Goal: Transaction & Acquisition: Obtain resource

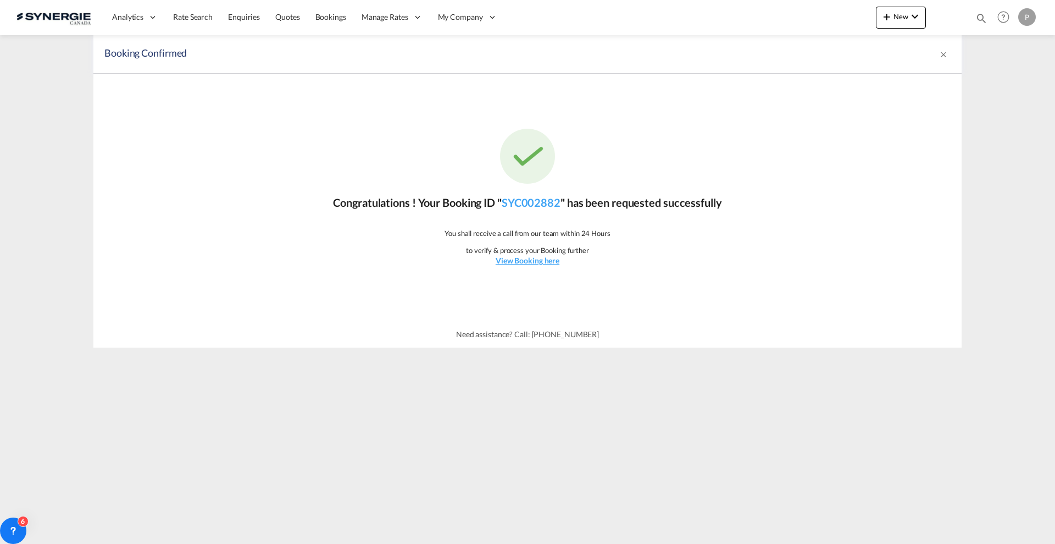
click at [994, 15] on div "Bookings Quotes Enquiries Help Resources Product Release P My Profile Logout" at bounding box center [1004, 17] width 70 height 34
click at [984, 18] on md-icon "icon-magnify" at bounding box center [982, 18] width 12 height 12
click at [815, 26] on select "Bookings Quotes Enquiries" at bounding box center [806, 18] width 52 height 20
select select "Quotes"
click at [780, 8] on select "Bookings Quotes Enquiries" at bounding box center [806, 18] width 52 height 20
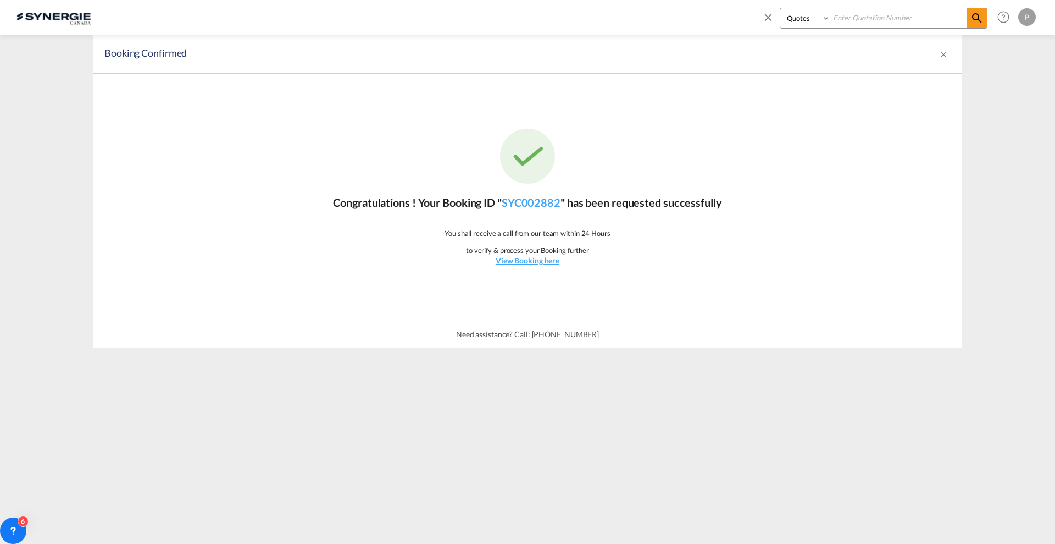
click at [860, 19] on input at bounding box center [898, 17] width 137 height 19
paste input "SYC000014231"
click at [977, 21] on md-icon "icon-magnify" at bounding box center [977, 18] width 13 height 13
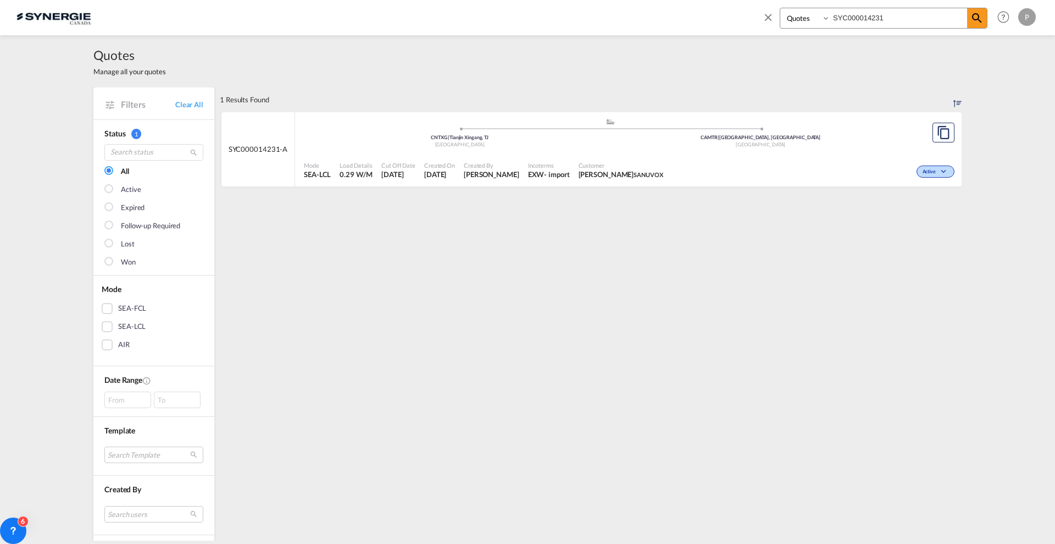
click at [474, 162] on span "Created By" at bounding box center [492, 165] width 56 height 8
click at [845, 14] on input "SYC000014231" at bounding box center [898, 17] width 137 height 19
paste input "017"
type input "SYC000014017"
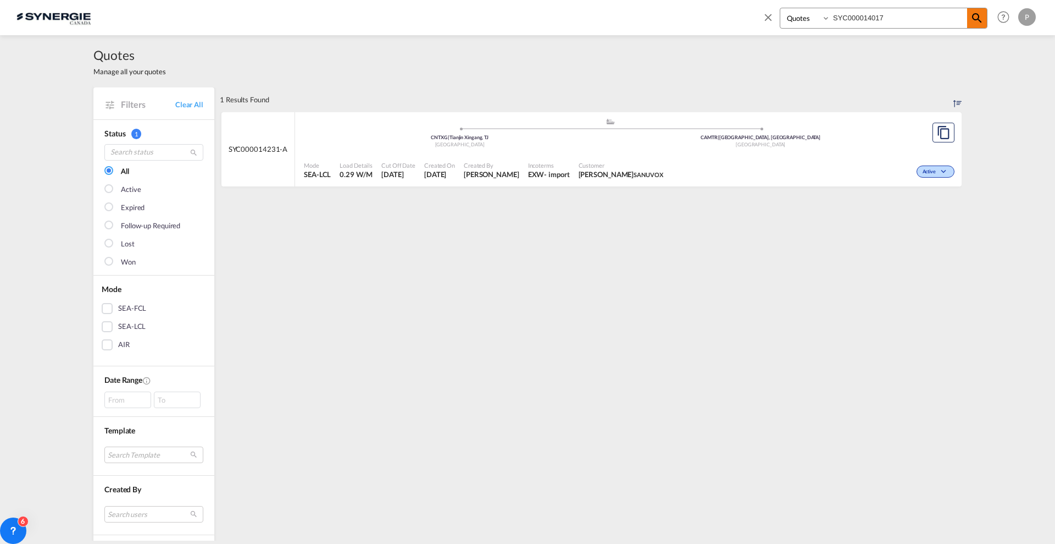
click at [971, 21] on md-icon "icon-magnify" at bounding box center [977, 18] width 13 height 13
click at [458, 154] on div "Mode SEA-FCL Load Details 40HC x1 Cut Off Date 12 Aug 2025 Created On 12 Aug 20…" at bounding box center [628, 170] width 667 height 33
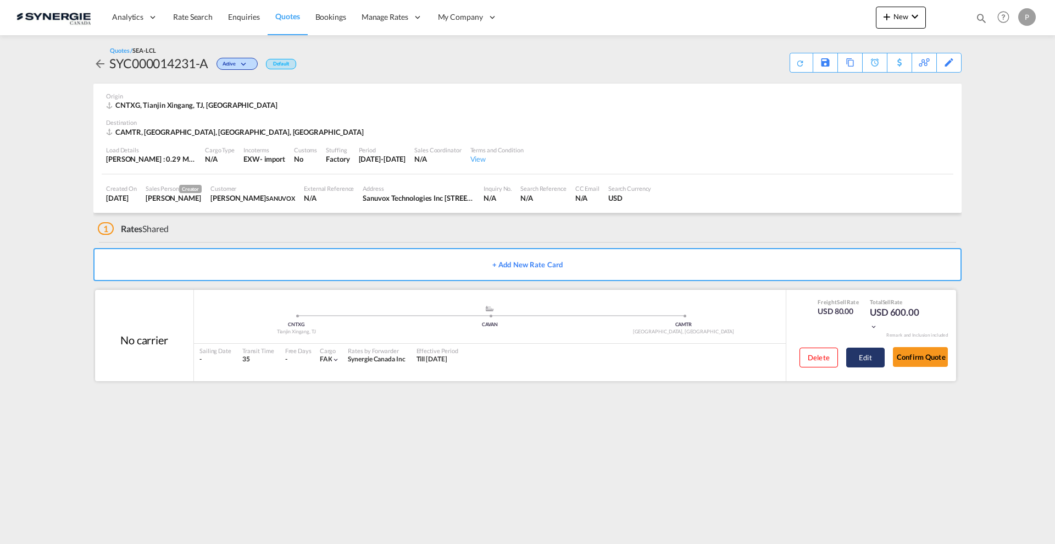
click at [866, 358] on button "Edit" at bounding box center [865, 357] width 38 height 20
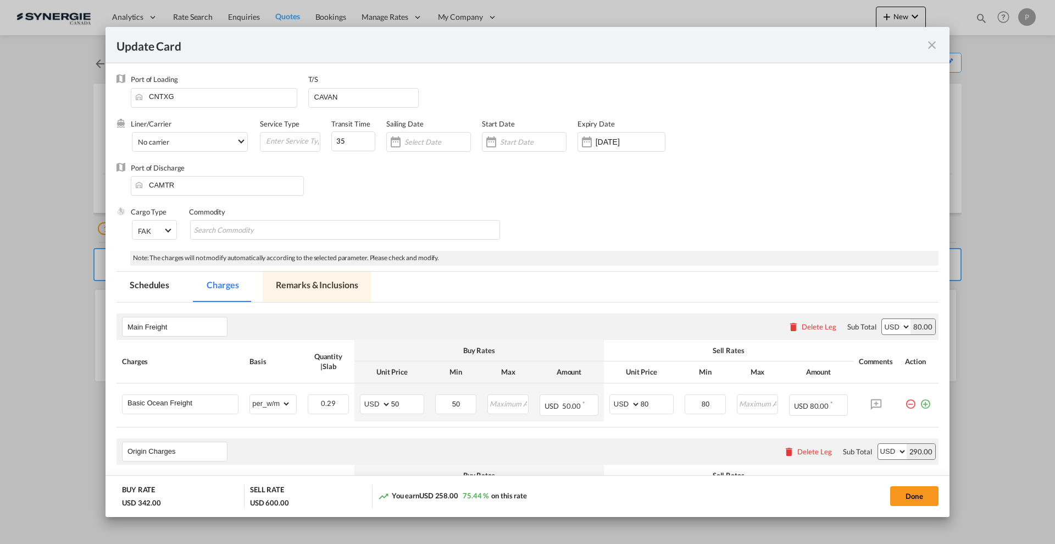
click at [318, 281] on md-tab-item "Remarks & Inclusions" at bounding box center [317, 287] width 108 height 30
select select "per_w/m"
select select "flat"
select select "per_hbl"
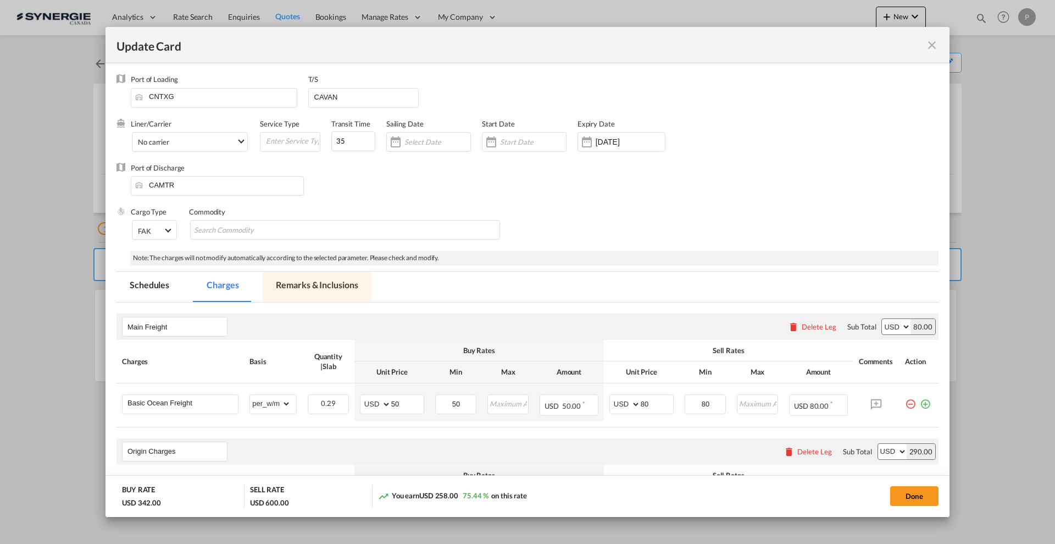
select select "per_bl"
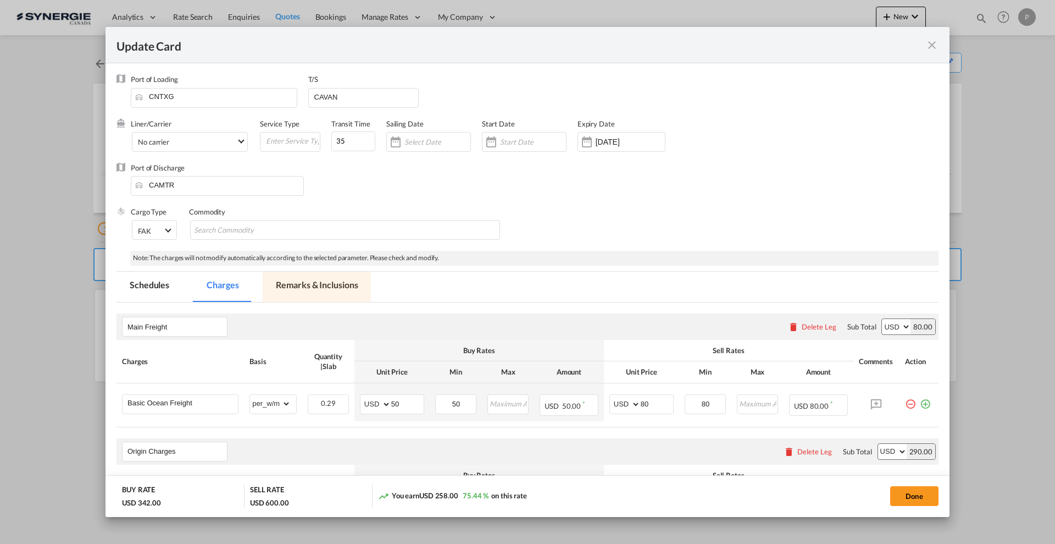
select select "per_bl"
select select "per_shipment"
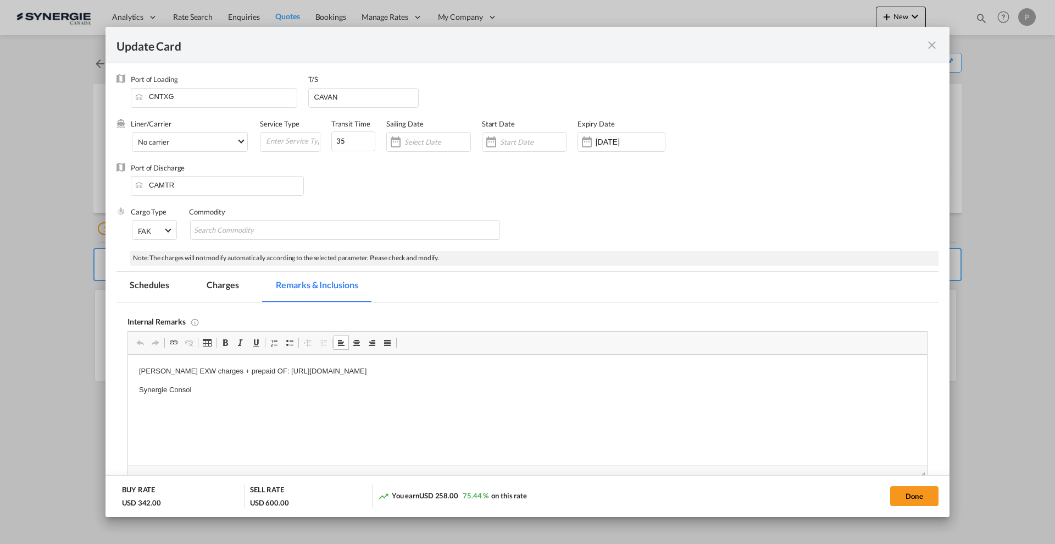
drag, startPoint x: 256, startPoint y: 369, endPoint x: 557, endPoint y: 367, distance: 300.6
click at [557, 367] on p "[PERSON_NAME] EXW charges + prepaid OF: [URL][DOMAIN_NAME]" at bounding box center [527, 371] width 777 height 12
copy p "[URL][DOMAIN_NAME]"
click at [939, 44] on div "Update Card" at bounding box center [528, 45] width 844 height 36
click at [936, 47] on md-icon "icon-close fg-AAA8AD m-0 pointer" at bounding box center [932, 44] width 13 height 13
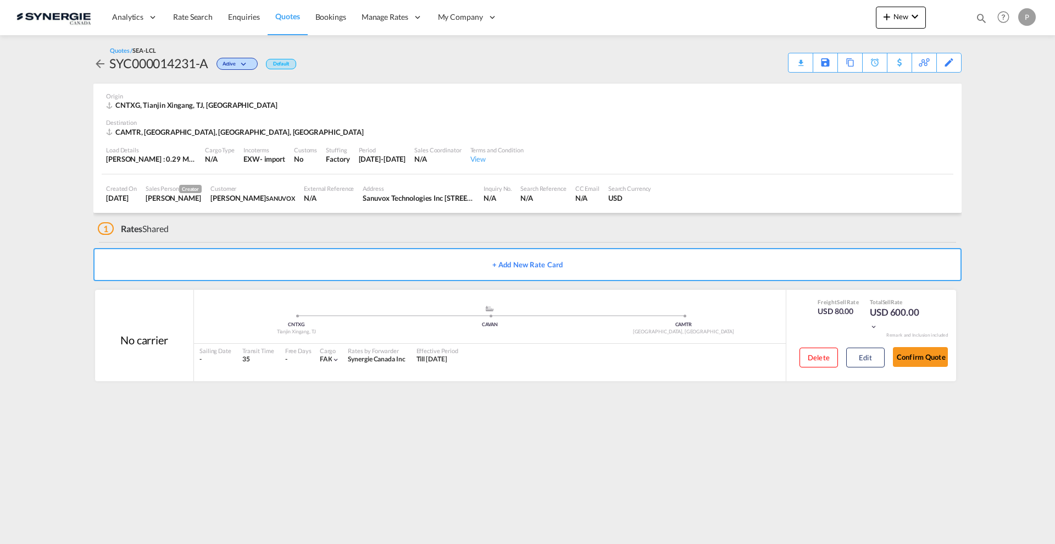
click at [987, 15] on div "Bookings Quotes Enquiries Help Resources Product Release P My Profile Logout" at bounding box center [1004, 17] width 70 height 34
click at [980, 18] on md-icon "icon-magnify" at bounding box center [982, 18] width 12 height 12
click at [799, 16] on select "Bookings Quotes Enquiries" at bounding box center [806, 18] width 52 height 20
select select "Quotes"
click at [780, 8] on select "Bookings Quotes Enquiries" at bounding box center [806, 18] width 52 height 20
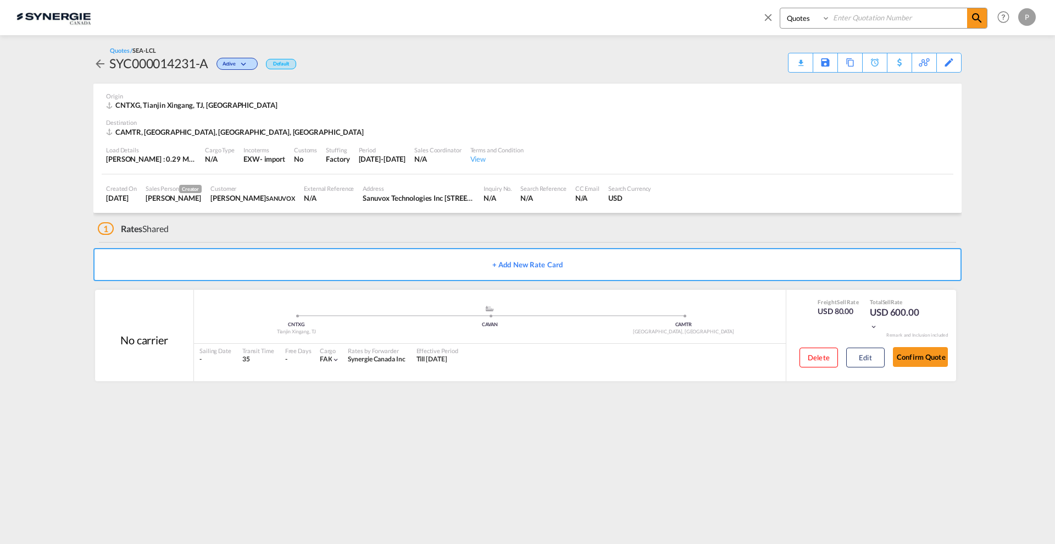
click at [836, 26] on input at bounding box center [898, 17] width 137 height 19
paste input "SYC000014017"
type input "SYC000014017"
click at [976, 16] on md-icon "icon-magnify" at bounding box center [977, 18] width 13 height 13
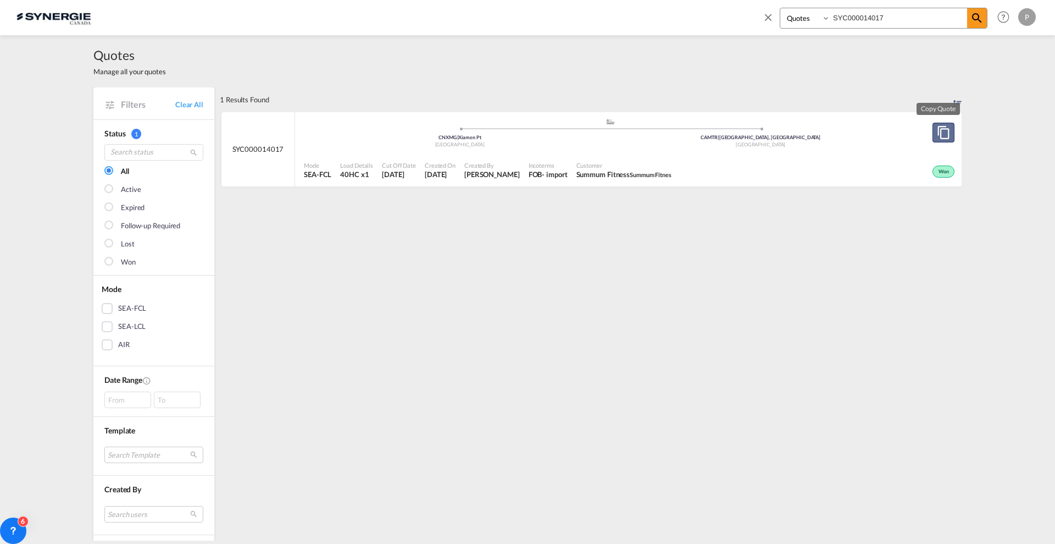
click at [937, 134] on md-icon "assets/icons/custom/copyQuote.svg" at bounding box center [943, 132] width 13 height 13
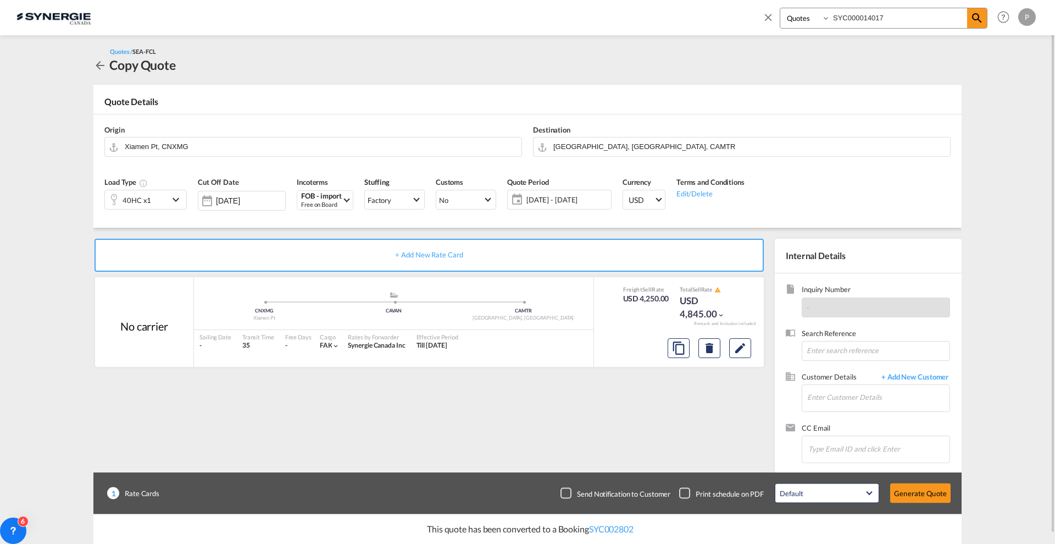
click at [561, 201] on span "[DATE] - [DATE]" at bounding box center [568, 200] width 82 height 10
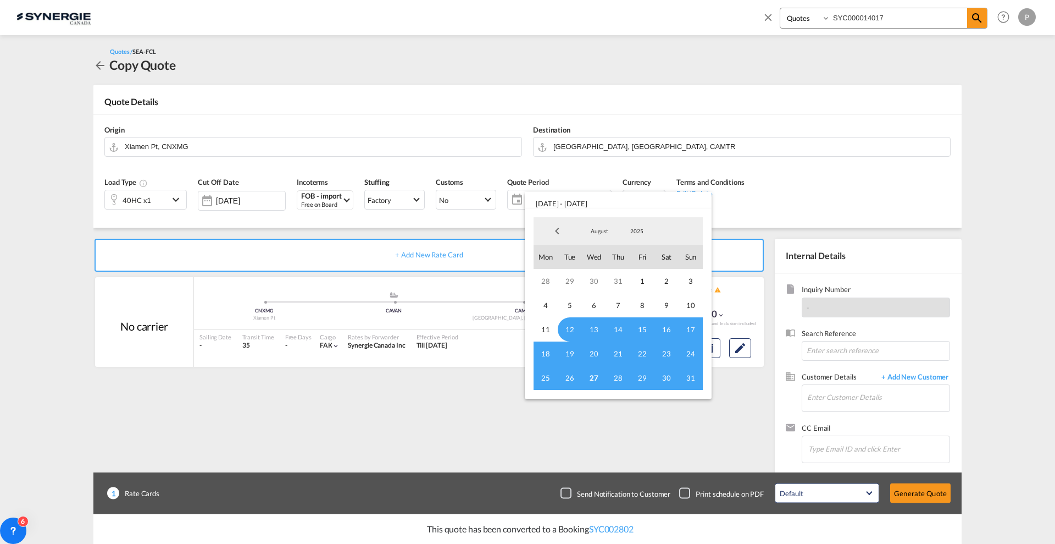
click at [596, 235] on md-select-value "August" at bounding box center [599, 231] width 37 height 16
click at [601, 252] on md-option "September" at bounding box center [610, 258] width 75 height 26
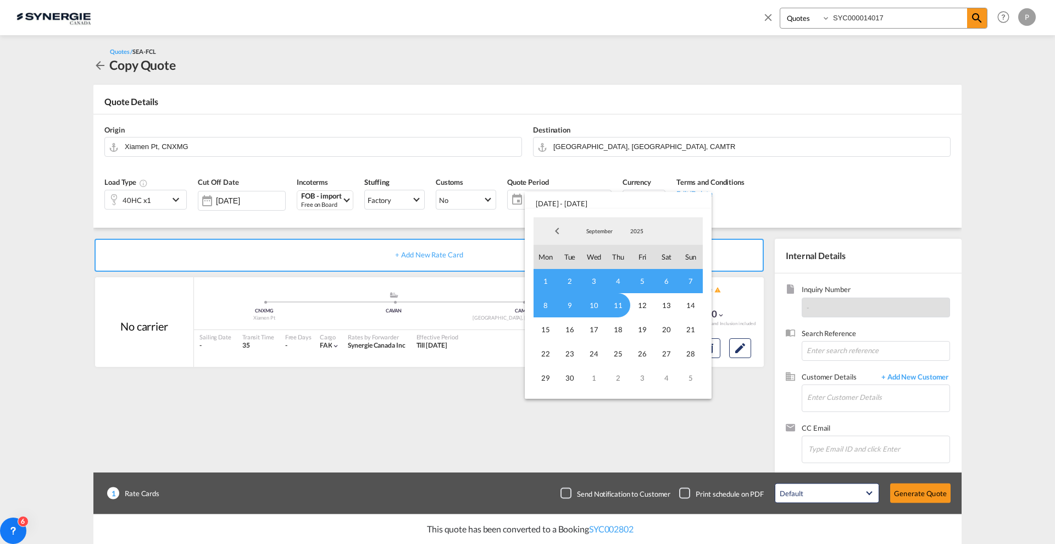
click at [553, 281] on span "1" at bounding box center [546, 281] width 24 height 24
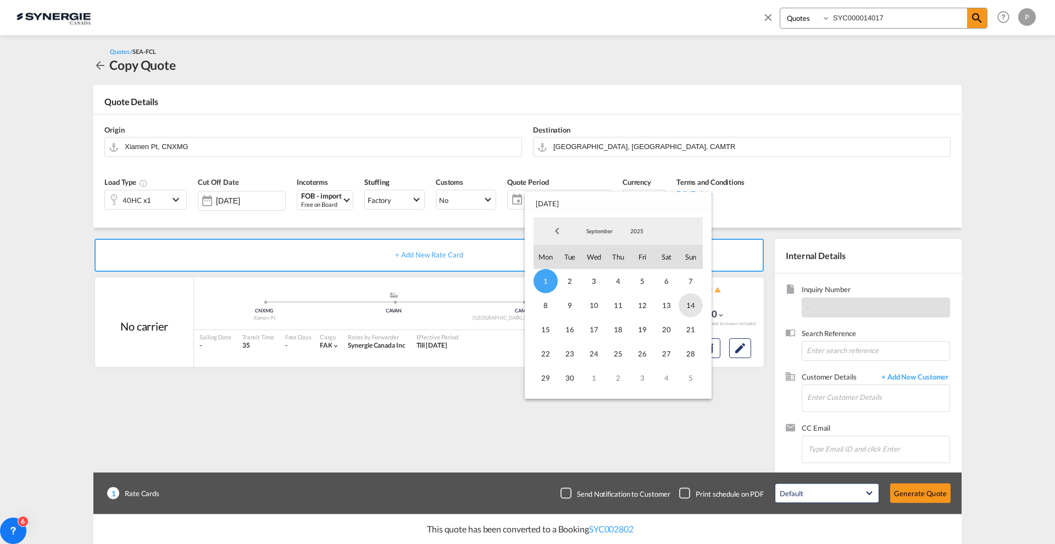
click at [684, 306] on span "14" at bounding box center [691, 305] width 24 height 24
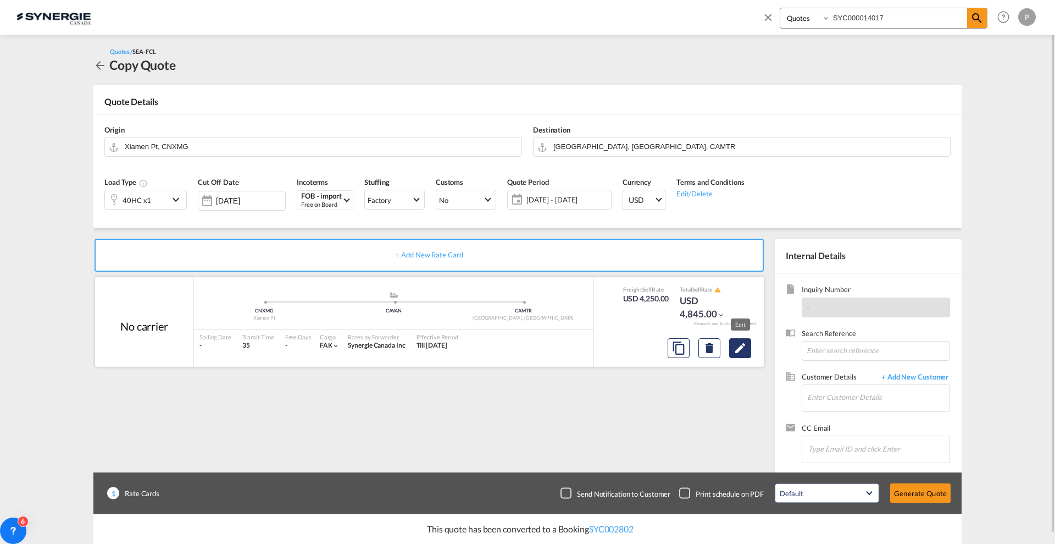
click at [739, 352] on md-icon "Edit" at bounding box center [740, 347] width 13 height 13
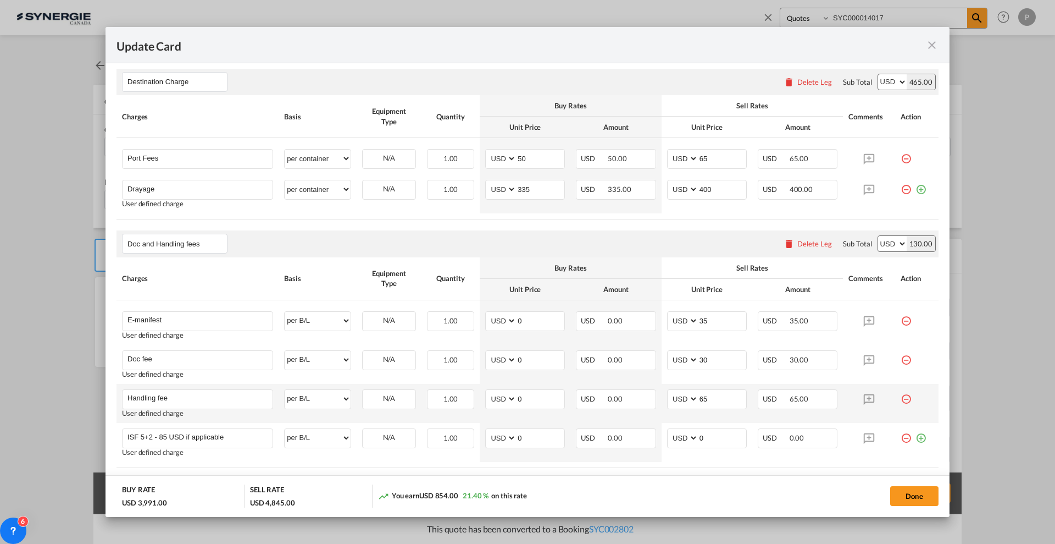
scroll to position [412, 0]
click at [551, 400] on input "0" at bounding box center [541, 397] width 48 height 16
type input "50"
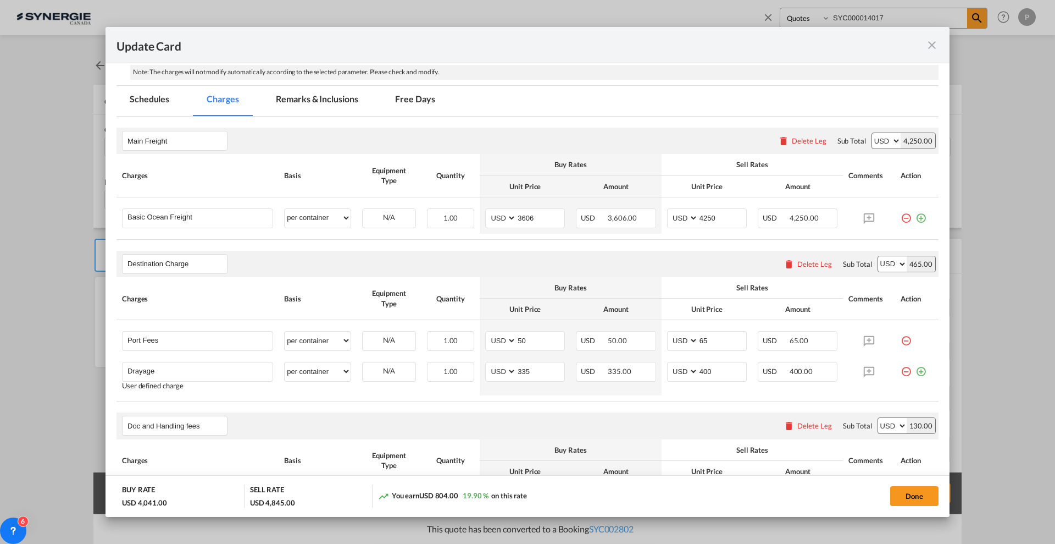
scroll to position [206, 0]
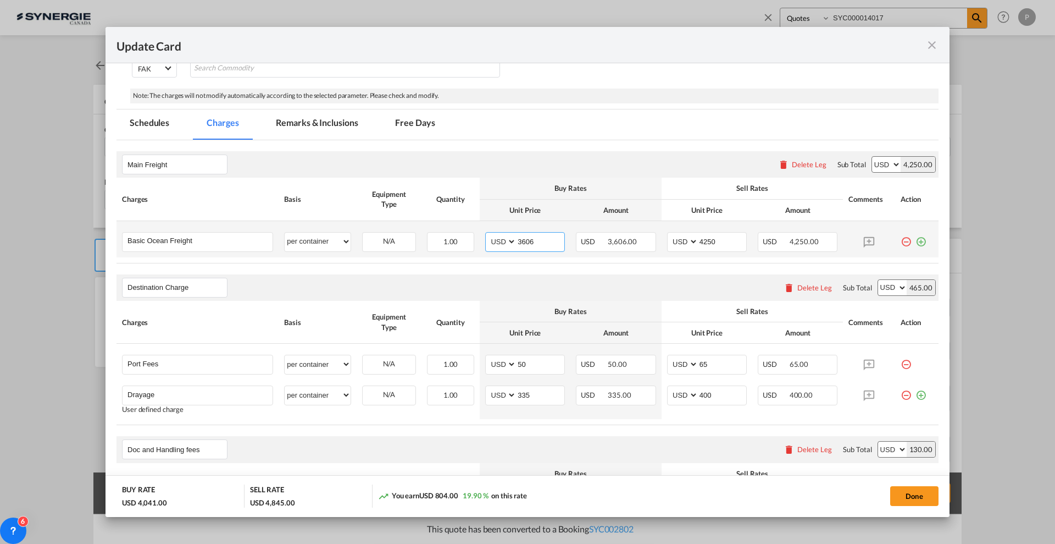
drag, startPoint x: 541, startPoint y: 243, endPoint x: 518, endPoint y: 231, distance: 26.1
click at [518, 231] on td "AED AFN ALL AMD ANG AOA ARS AUD AWG AZN BAM BBD BDT BGN BHD BIF BMD BND [PERSON…" at bounding box center [525, 239] width 91 height 36
type input "3936"
drag, startPoint x: 708, startPoint y: 236, endPoint x: 700, endPoint y: 235, distance: 7.9
click at [700, 235] on input "4250" at bounding box center [723, 240] width 48 height 16
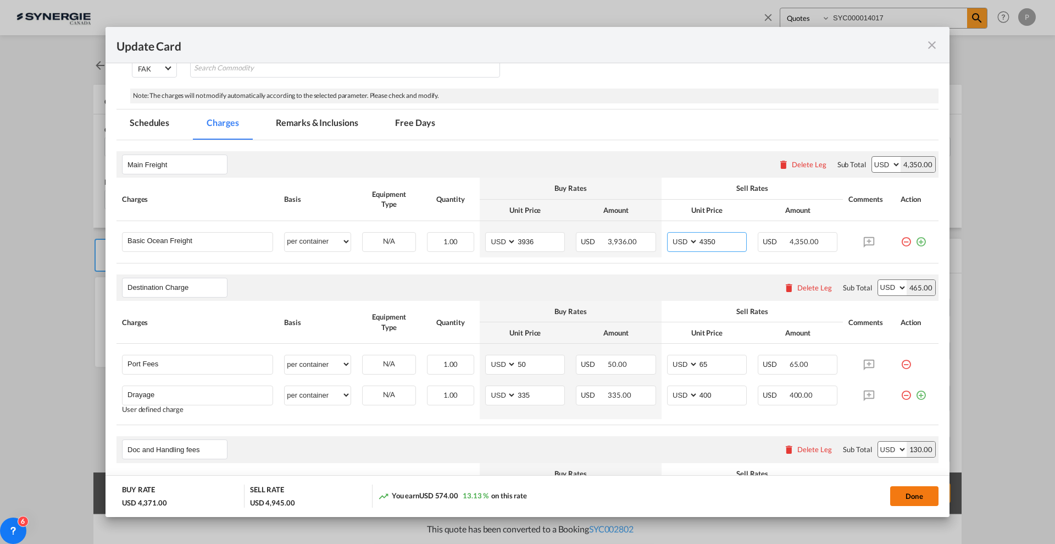
type input "4350"
click at [911, 495] on button "Done" at bounding box center [914, 496] width 48 height 20
type input "[DATE]"
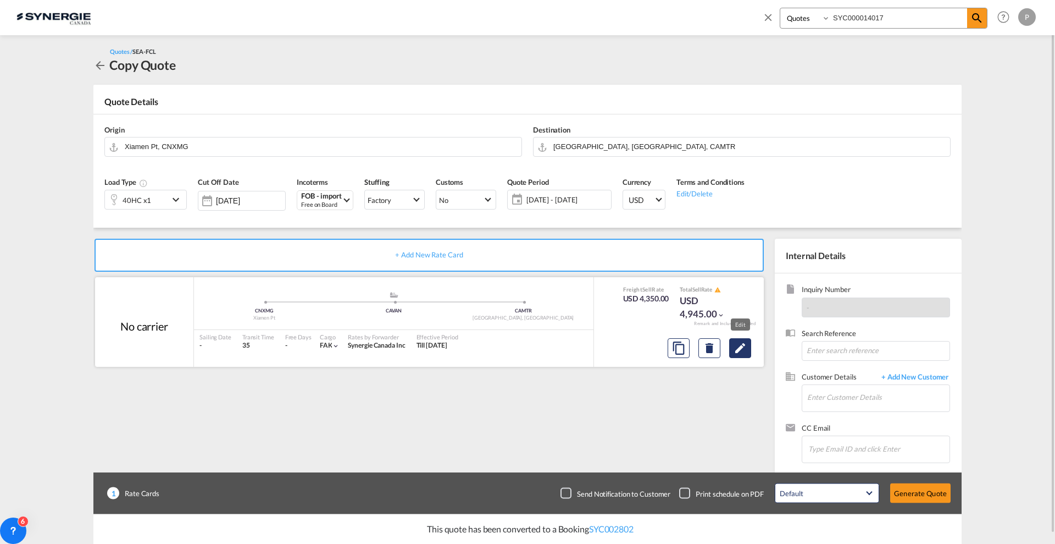
click at [746, 341] on md-icon "Edit" at bounding box center [740, 347] width 13 height 13
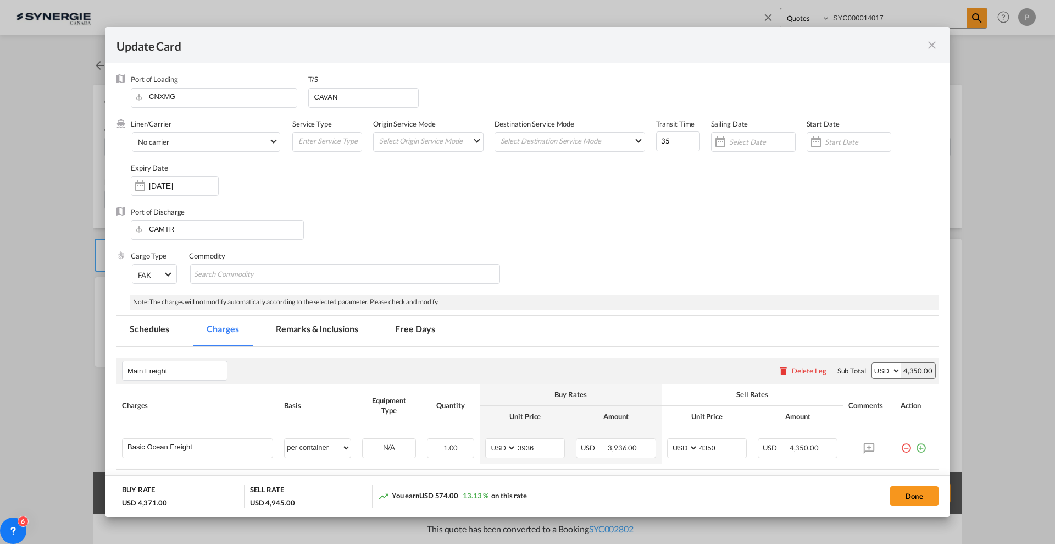
click at [930, 45] on md-icon "icon-close fg-AAA8AD m-0 pointer" at bounding box center [932, 44] width 13 height 13
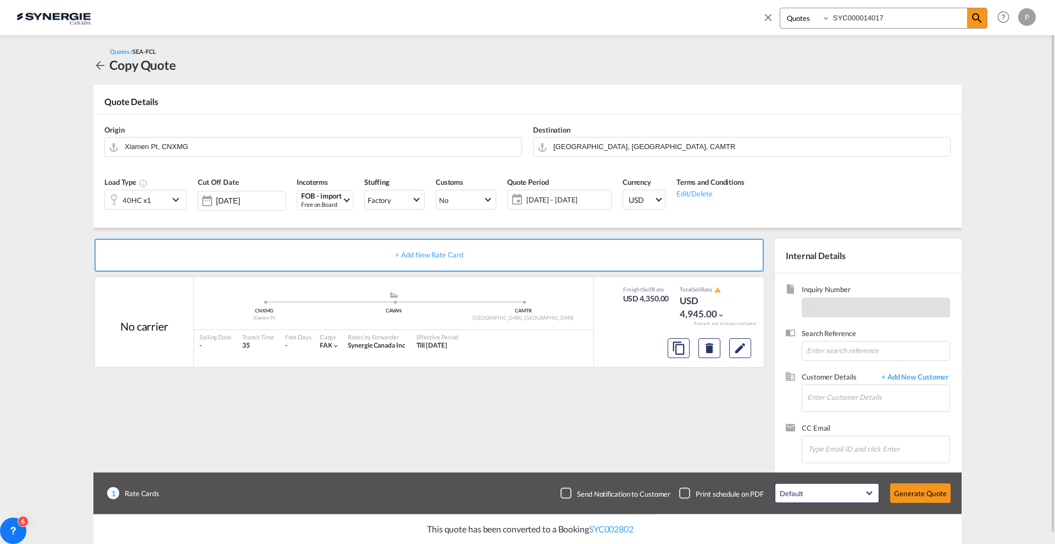
click at [551, 193] on span "[DATE] - [DATE]" at bounding box center [567, 199] width 87 height 15
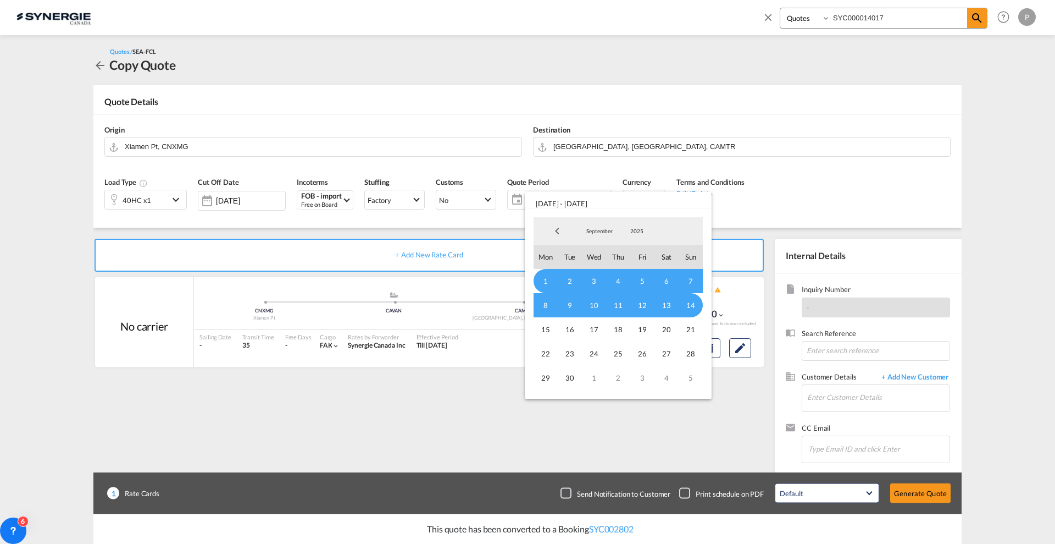
click at [603, 225] on md-select-value "September" at bounding box center [599, 231] width 37 height 16
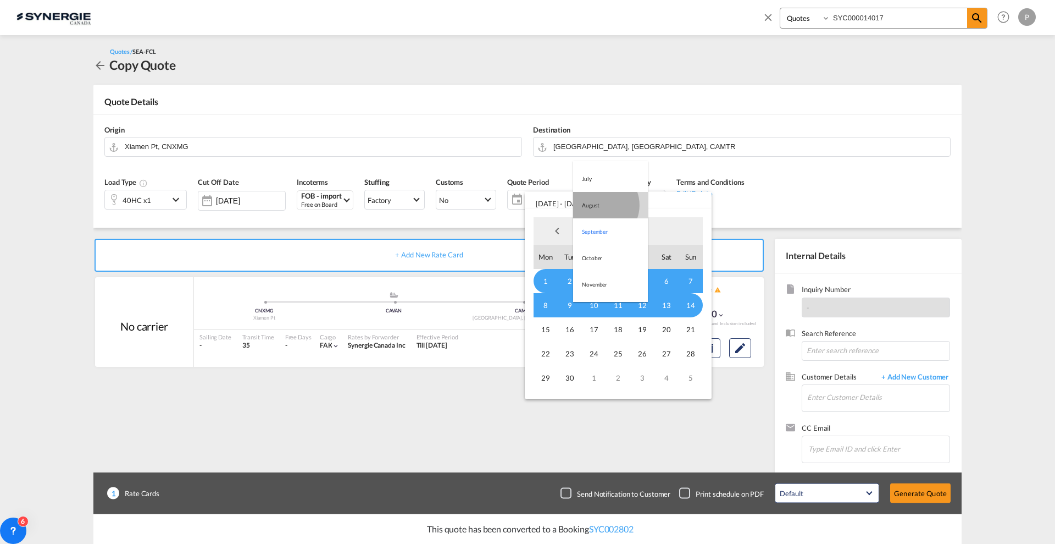
click at [600, 204] on md-option "August" at bounding box center [610, 205] width 75 height 26
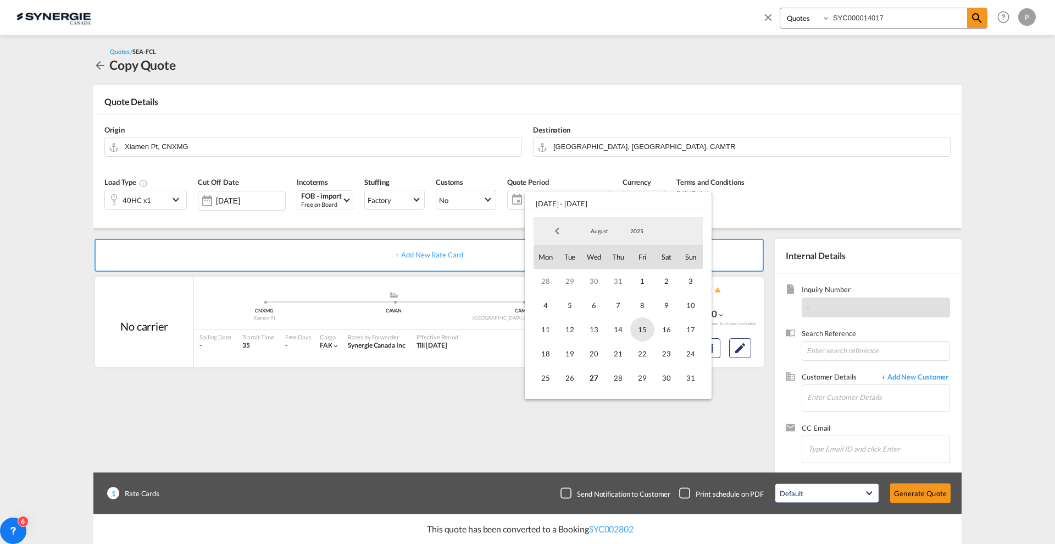
click at [643, 326] on span "15" at bounding box center [642, 329] width 24 height 24
click at [685, 376] on span "31" at bounding box center [691, 377] width 24 height 24
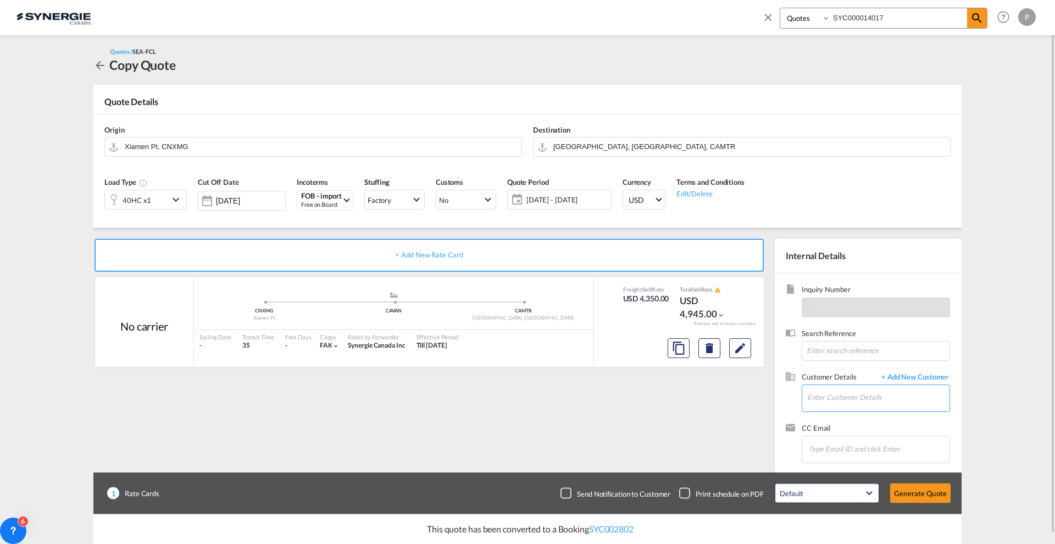
click at [866, 388] on input "Enter Customer Details" at bounding box center [878, 397] width 142 height 25
paste input "[EMAIL_ADDRESS][DOMAIN_NAME]"
click at [875, 414] on div "Summum Fitness [EMAIL_ADDRESS][DOMAIN_NAME] | Summum Fitnes" at bounding box center [878, 416] width 143 height 30
type input "Summum Fitnes, Summum Fitness, [EMAIL_ADDRESS][DOMAIN_NAME]"
click at [744, 352] on md-icon "Edit" at bounding box center [740, 347] width 13 height 13
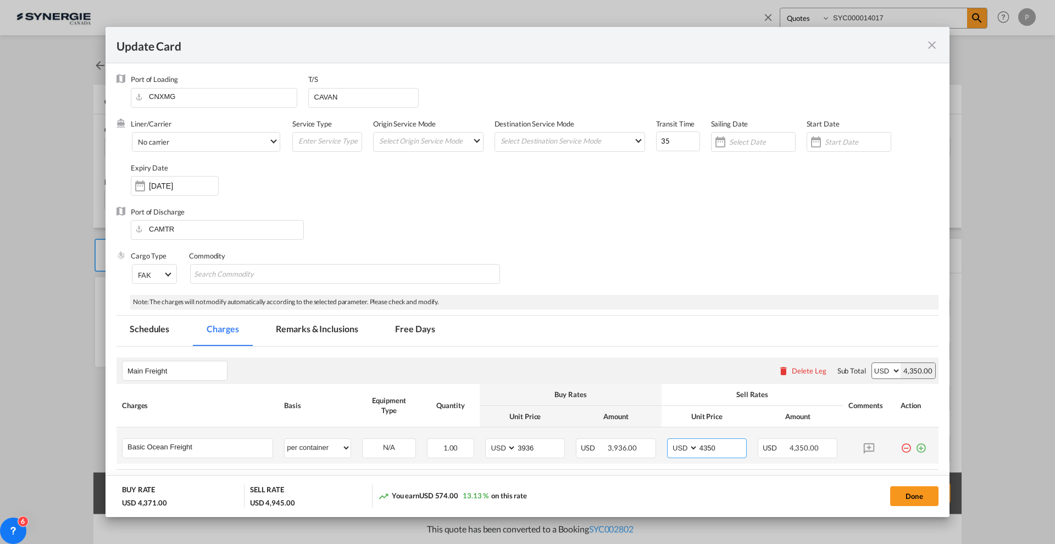
click at [699, 443] on input "4350" at bounding box center [723, 447] width 48 height 16
type input "4250"
click at [696, 394] on div "Sell Rates" at bounding box center [752, 394] width 171 height 10
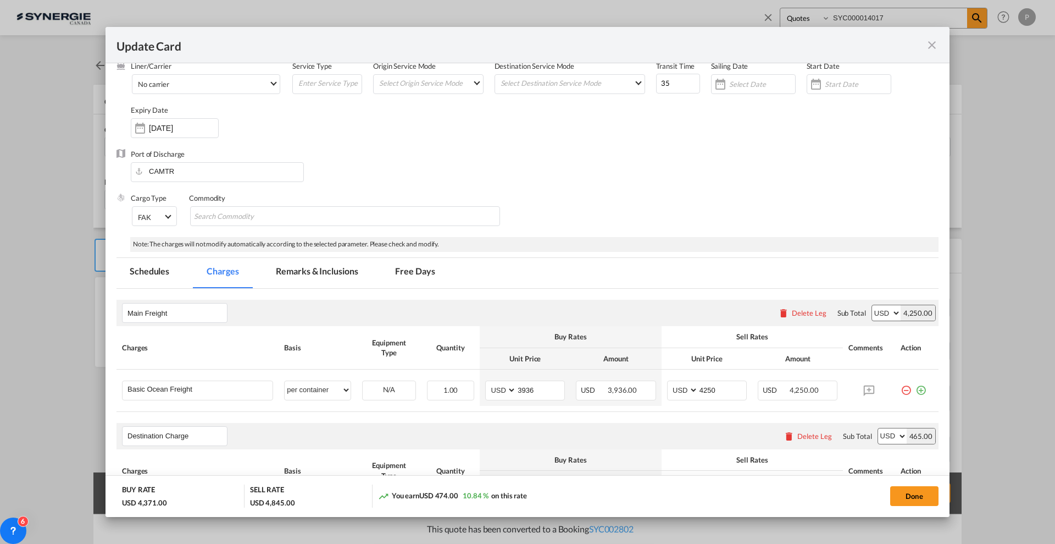
scroll to position [137, 0]
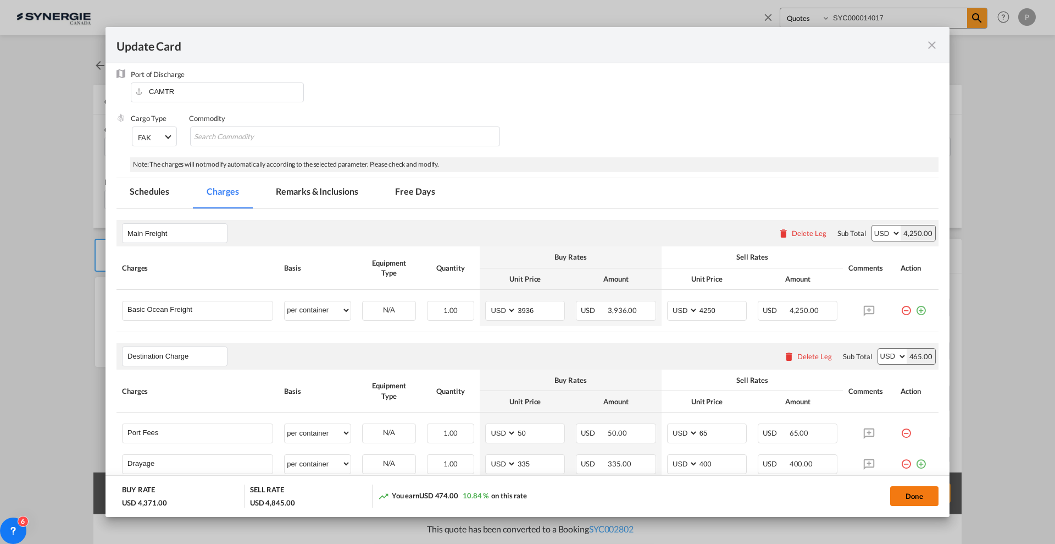
click at [920, 490] on button "Done" at bounding box center [914, 496] width 48 height 20
type input "[DATE]"
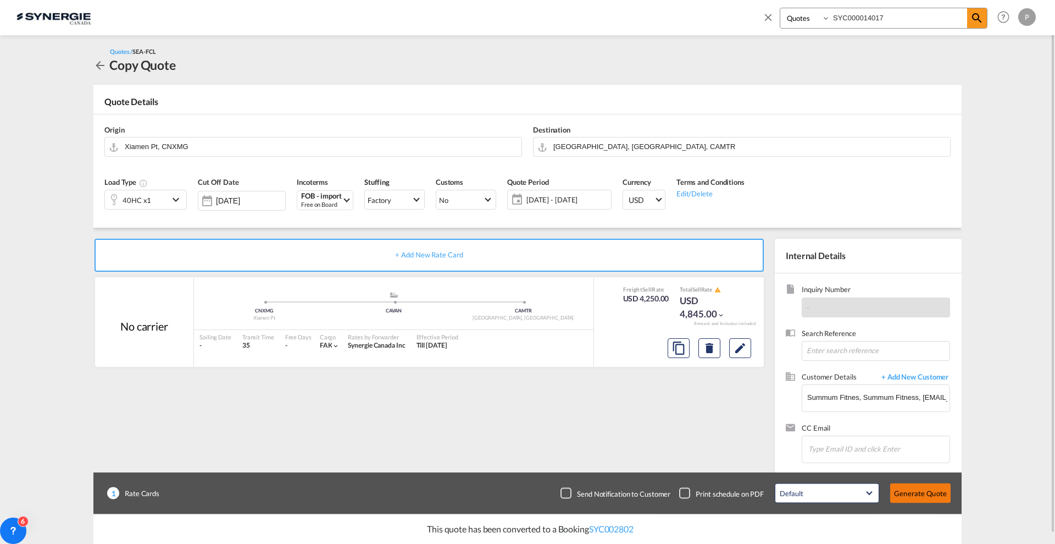
click at [939, 492] on button "Generate Quote" at bounding box center [920, 493] width 60 height 20
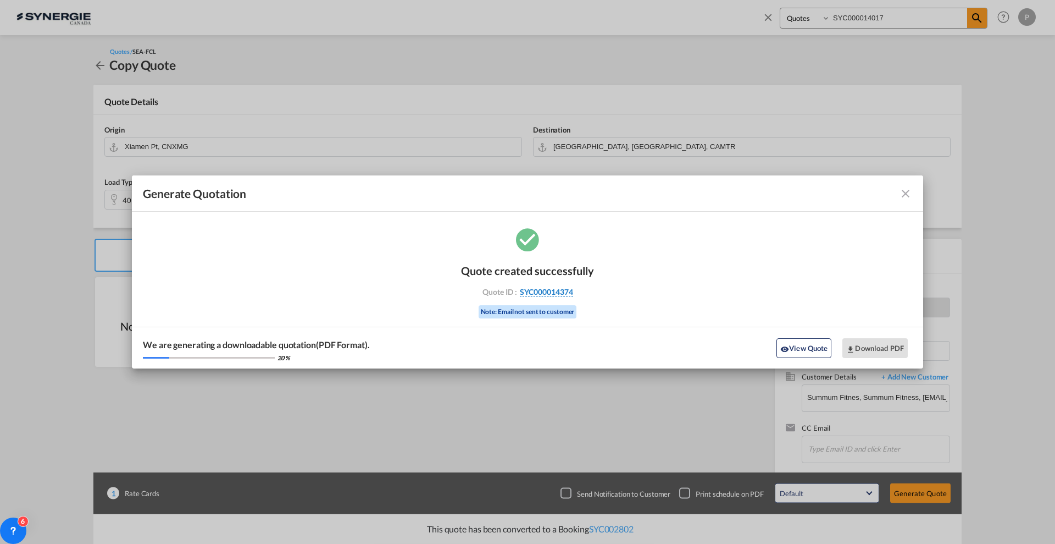
drag, startPoint x: 583, startPoint y: 294, endPoint x: 572, endPoint y: 293, distance: 11.6
click at [572, 293] on div "Quote ID : SYC000014374" at bounding box center [528, 292] width 128 height 10
copy div "SYC000014374"
click at [892, 353] on button "Download PDF" at bounding box center [875, 348] width 65 height 20
